Goal: Task Accomplishment & Management: Use online tool/utility

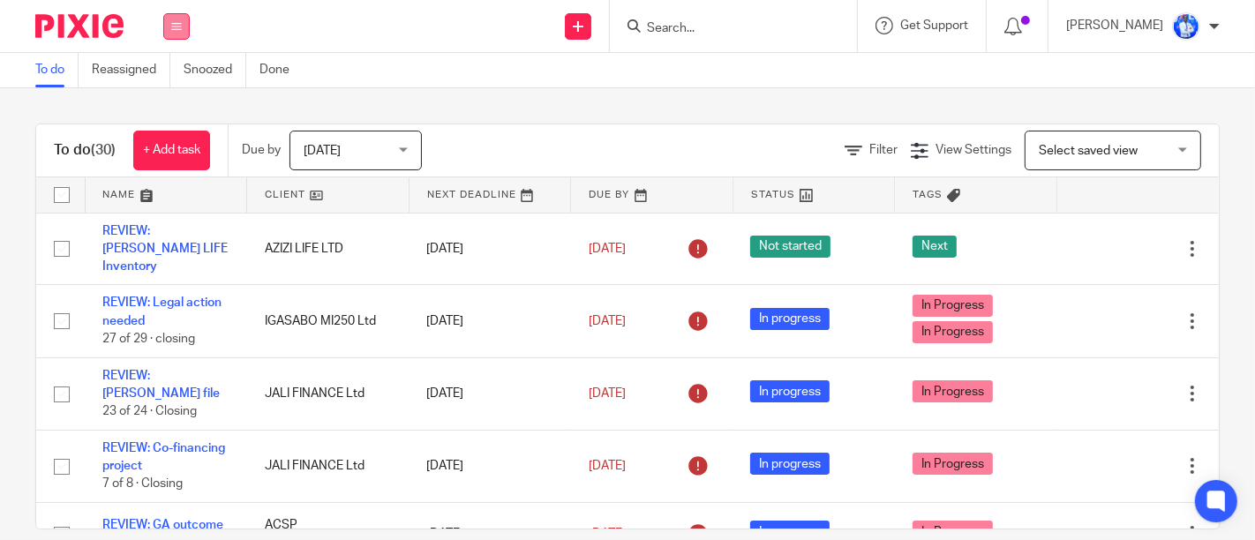
scroll to position [1806, 0]
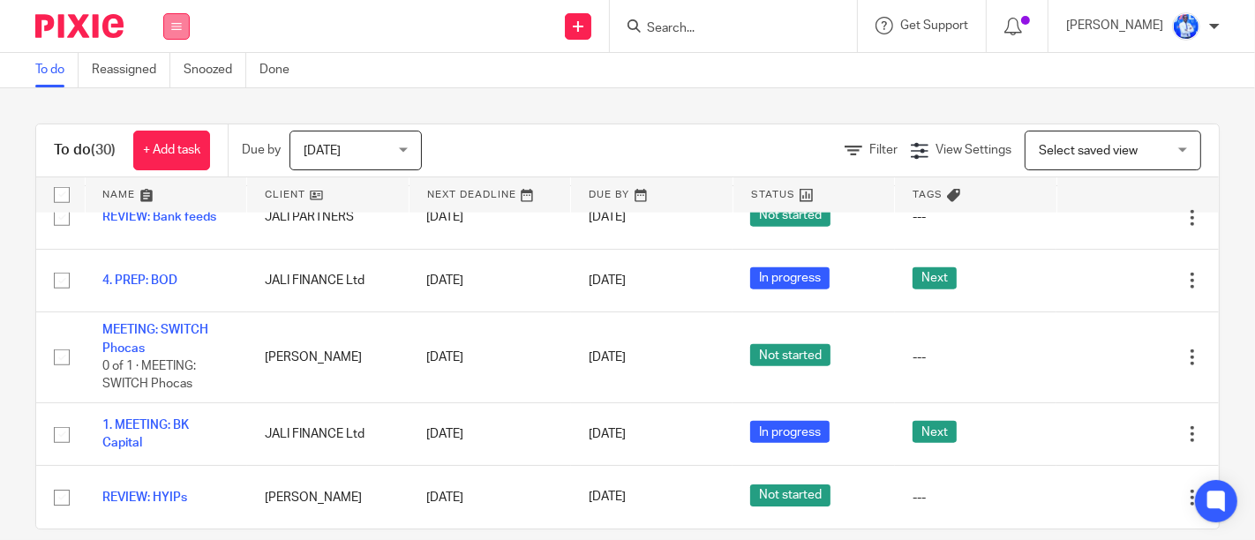
click at [171, 24] on icon at bounding box center [176, 26] width 11 height 11
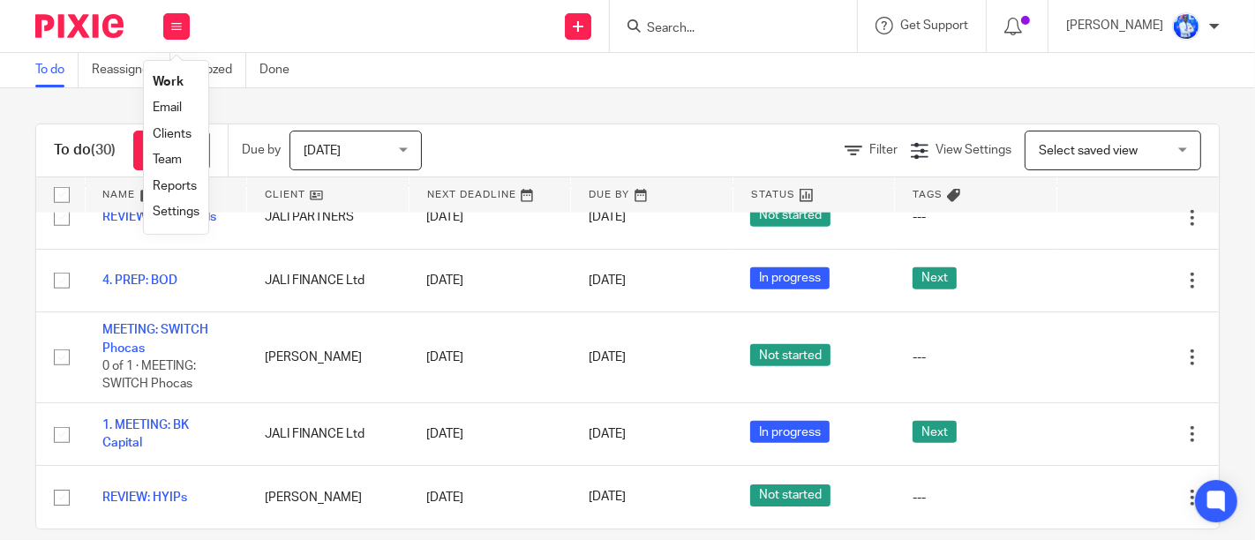
click at [171, 107] on link "Email" at bounding box center [167, 107] width 29 height 12
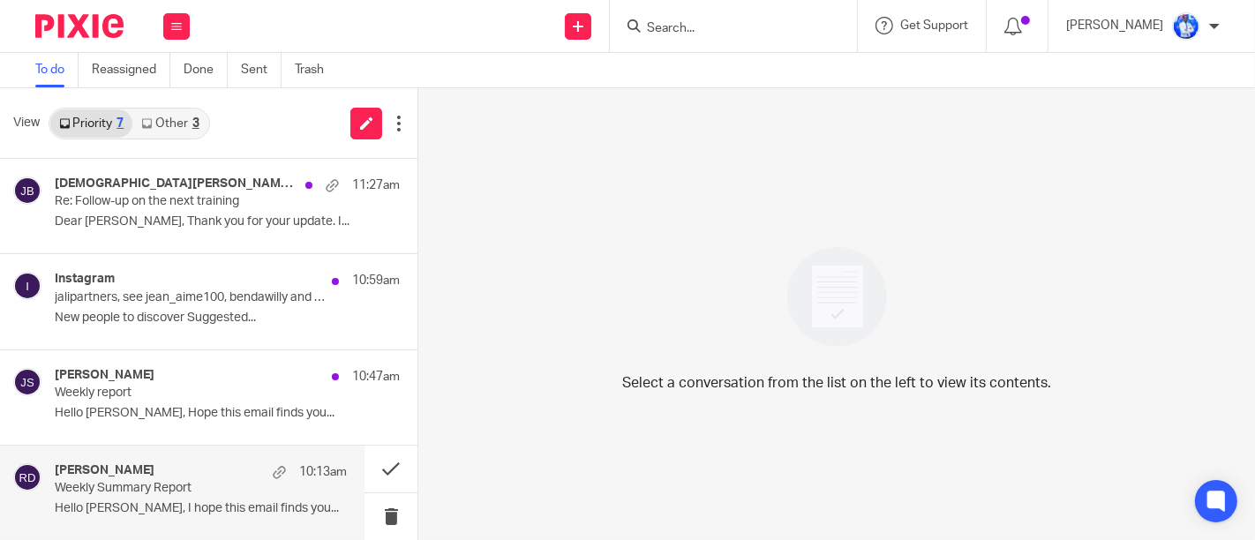
click at [219, 481] on p "Weekly Summary Report" at bounding box center [172, 488] width 234 height 15
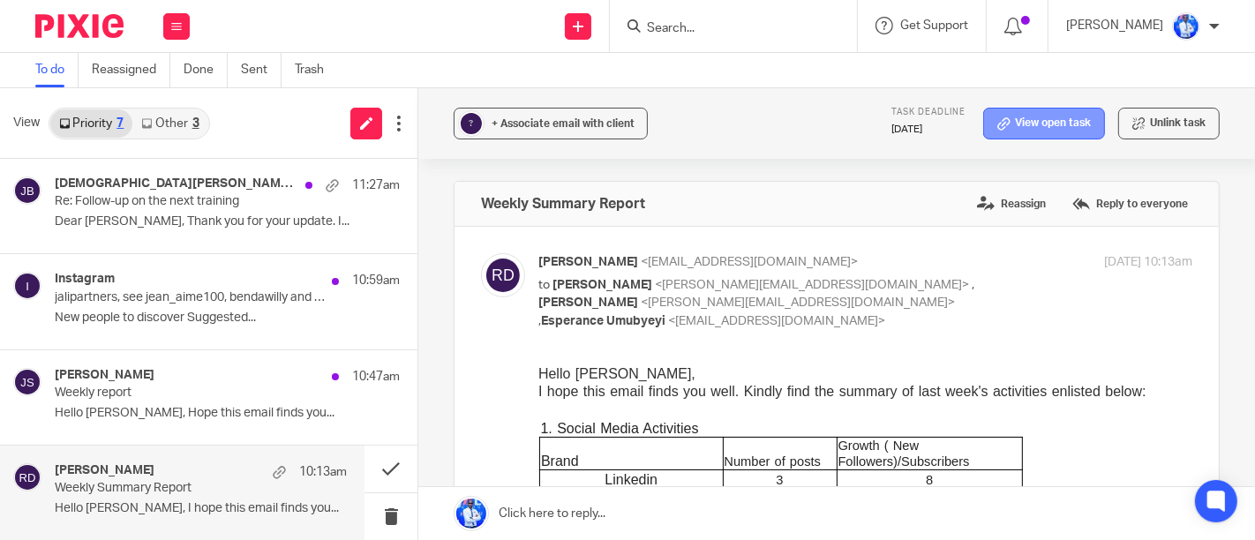
click at [1015, 127] on link "View open task" at bounding box center [1044, 124] width 122 height 32
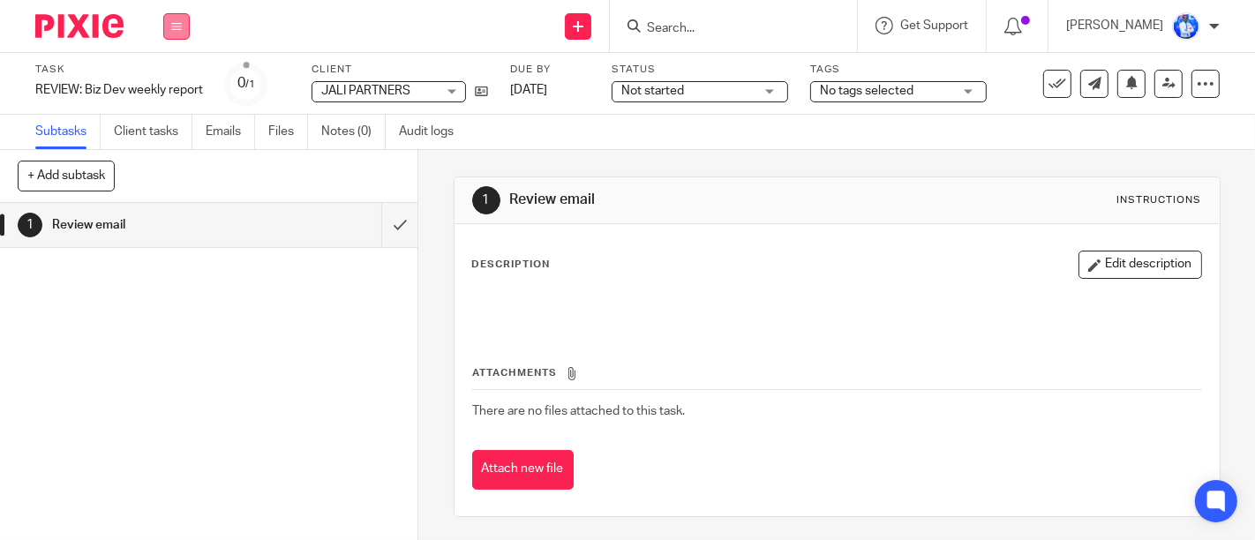
click at [174, 24] on icon at bounding box center [176, 26] width 11 height 11
click at [169, 108] on link "Email" at bounding box center [167, 107] width 29 height 12
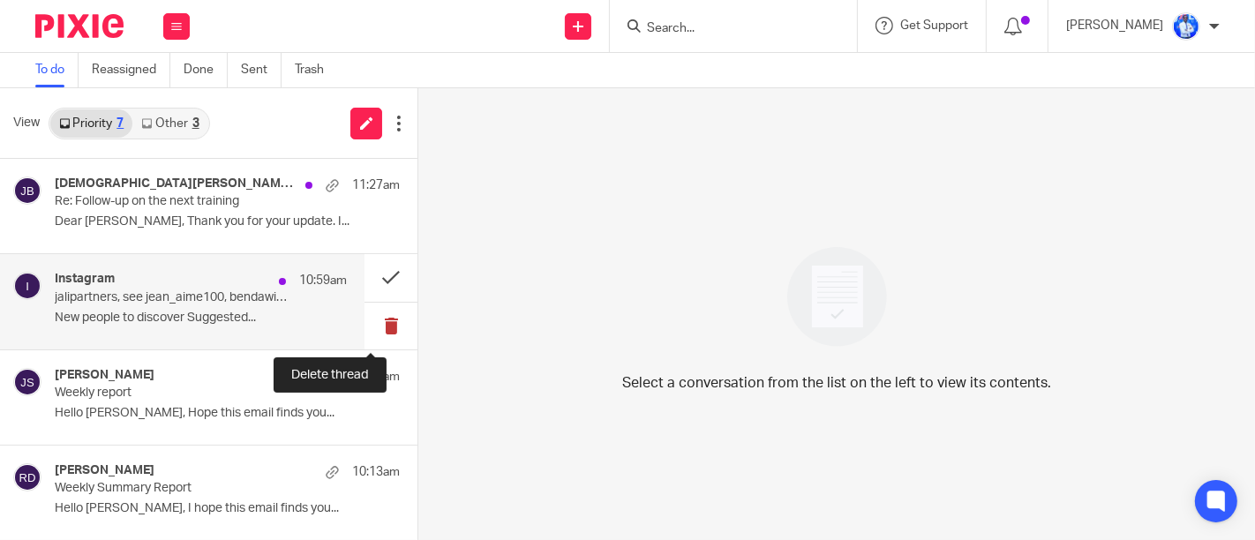
click at [386, 328] on button at bounding box center [391, 326] width 53 height 47
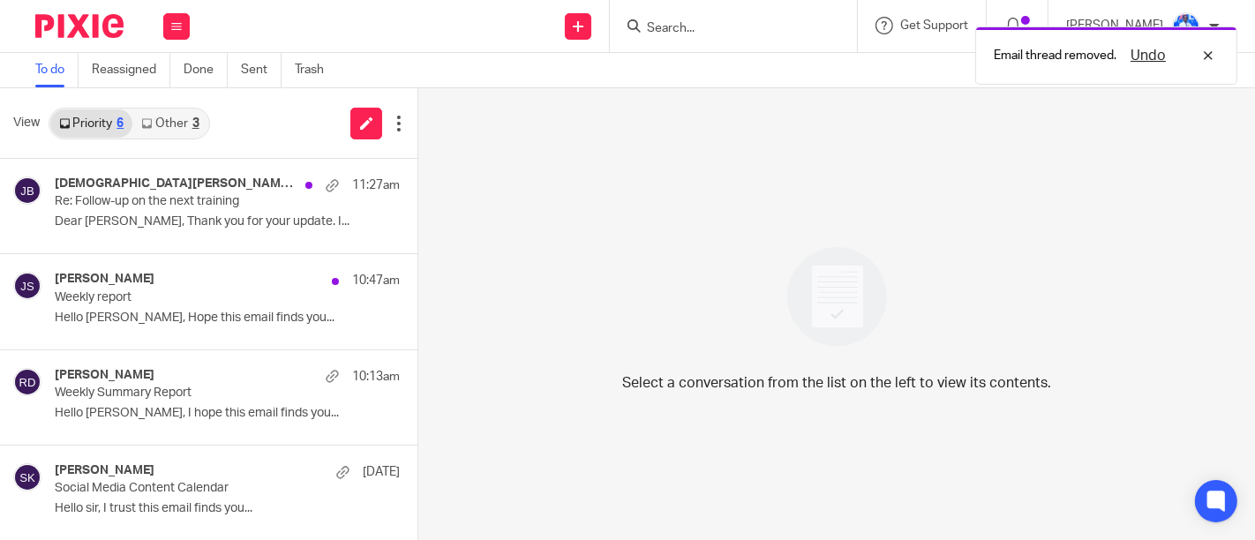
click at [171, 124] on link "Other 3" at bounding box center [169, 123] width 75 height 28
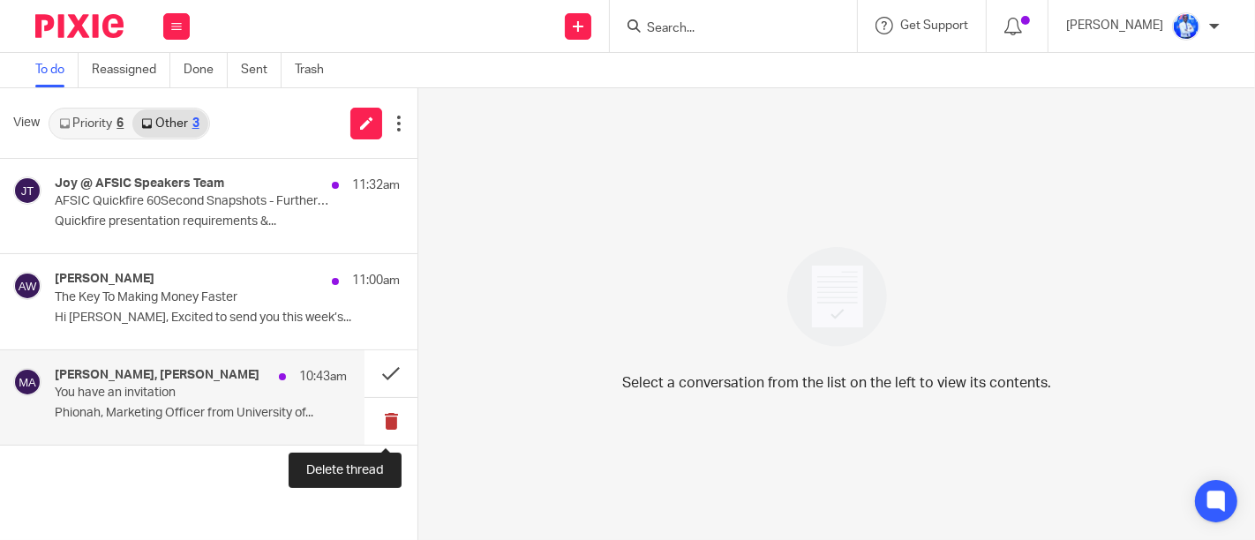
click at [379, 424] on button at bounding box center [391, 421] width 53 height 47
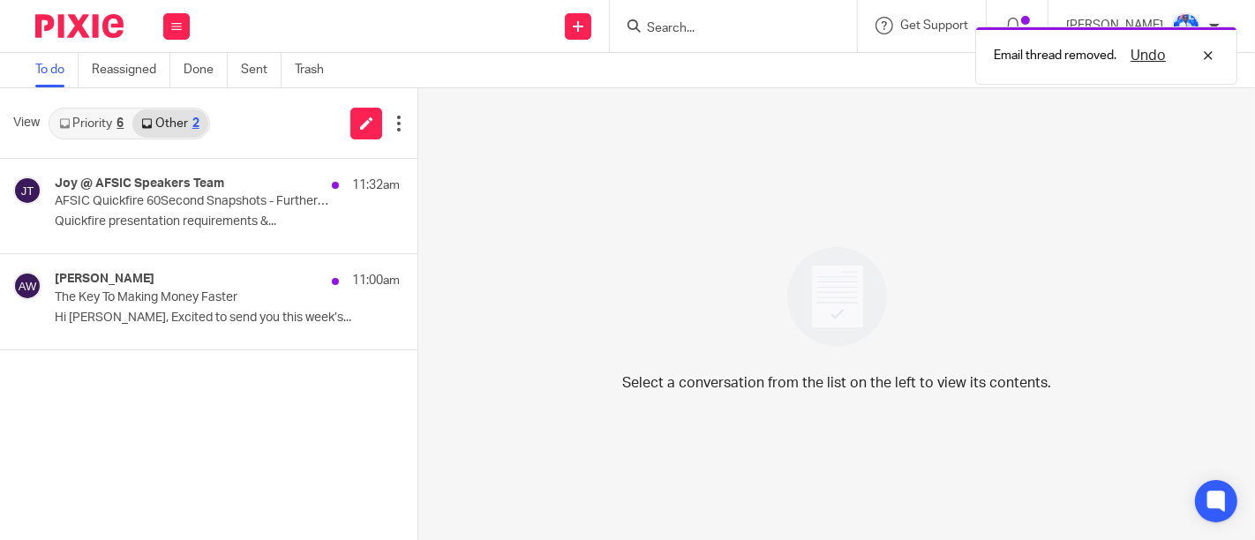
click at [109, 115] on link "Priority 6" at bounding box center [91, 123] width 82 height 28
